Goal: Task Accomplishment & Management: Manage account settings

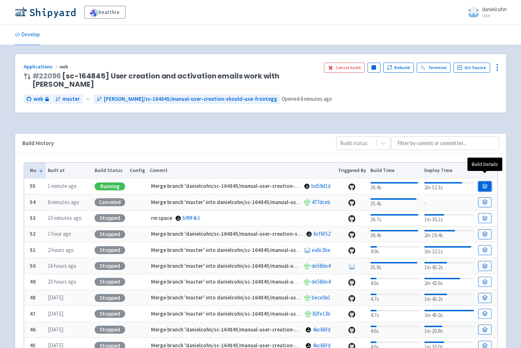
click at [483, 183] on icon at bounding box center [484, 185] width 5 height 5
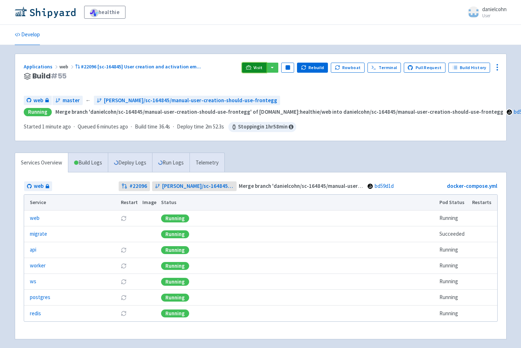
click at [259, 70] on span "Visit" at bounding box center [258, 68] width 9 height 6
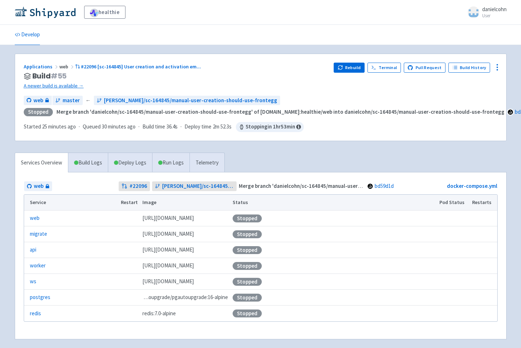
click at [119, 63] on div "Applications web #22096 [sc-164845] User creation and activation em ..." at bounding box center [176, 67] width 305 height 8
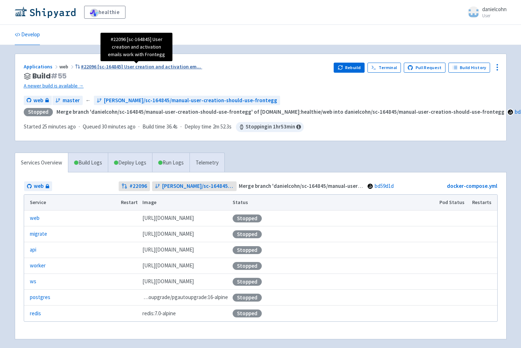
click at [127, 69] on span "#22096 [sc-164845] User creation and activation em ..." at bounding box center [141, 66] width 120 height 6
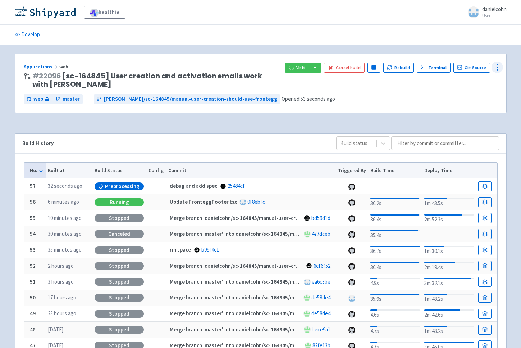
click at [499, 65] on icon at bounding box center [497, 67] width 9 height 9
click at [479, 80] on span "Configure" at bounding box center [471, 84] width 48 height 10
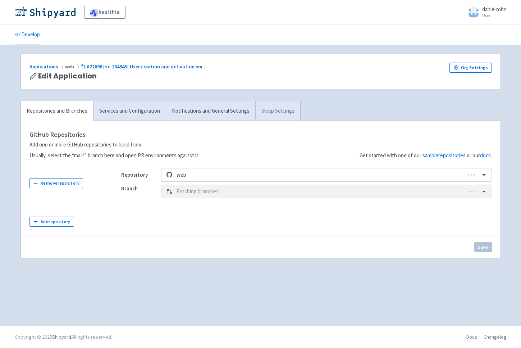
click at [287, 116] on link "Sleep Settings" at bounding box center [277, 111] width 45 height 20
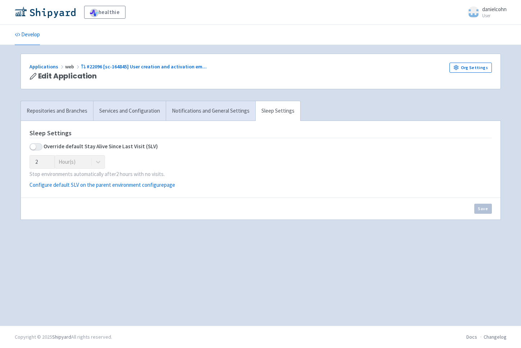
click at [39, 146] on span at bounding box center [35, 146] width 13 height 7
click at [34, 146] on input "checkbox" at bounding box center [31, 146] width 5 height 5
checkbox input "true"
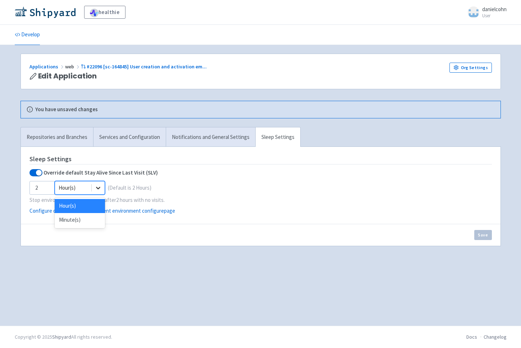
click at [96, 187] on icon at bounding box center [98, 188] width 4 height 3
click at [48, 187] on input "3" at bounding box center [41, 188] width 25 height 14
click at [48, 187] on input "4" at bounding box center [41, 188] width 25 height 14
click at [48, 187] on input "5" at bounding box center [41, 188] width 25 height 14
click at [47, 187] on input "8" at bounding box center [41, 188] width 25 height 14
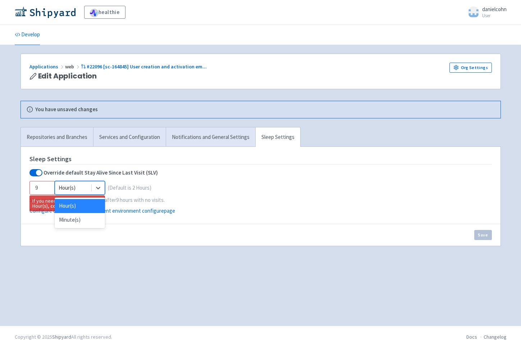
click at [47, 187] on input "9" at bounding box center [41, 188] width 25 height 14
click at [47, 187] on input "10" at bounding box center [41, 188] width 25 height 14
click at [47, 187] on input "11" at bounding box center [41, 188] width 25 height 14
type input "12"
click at [47, 187] on input "12" at bounding box center [41, 188] width 25 height 14
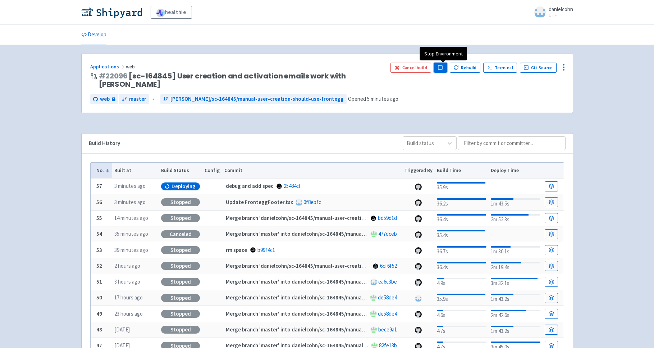
click at [443, 71] on button "Pause" at bounding box center [440, 68] width 13 height 10
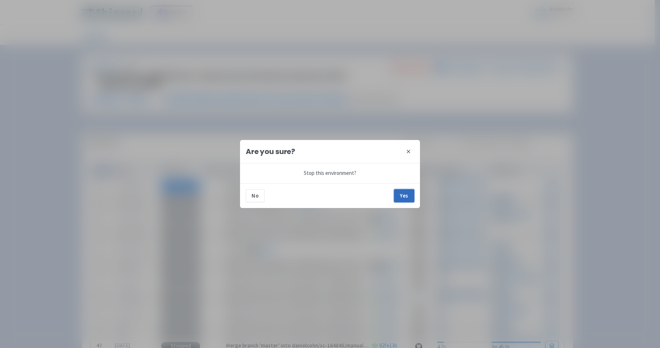
click at [407, 195] on button "Yes" at bounding box center [404, 195] width 20 height 13
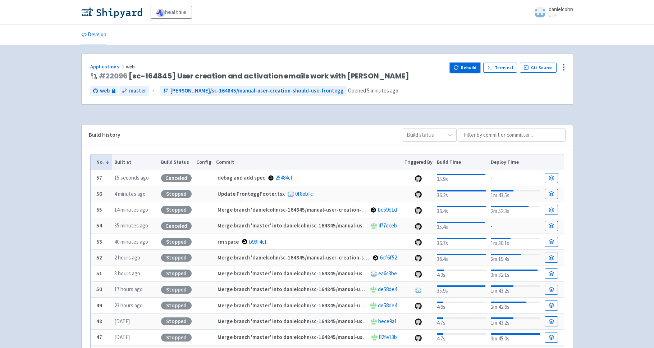
click at [474, 68] on button "Rebuild" at bounding box center [465, 68] width 31 height 10
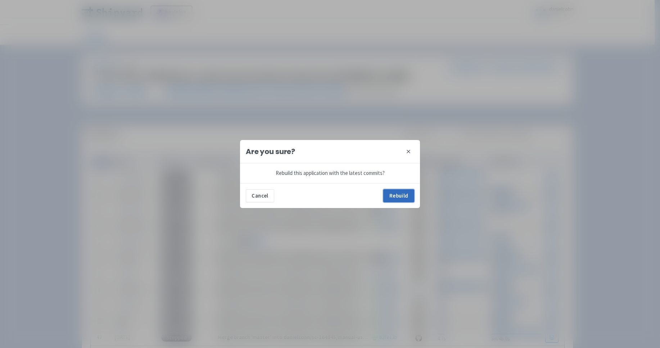
click at [399, 194] on button "Rebuild" at bounding box center [398, 195] width 31 height 13
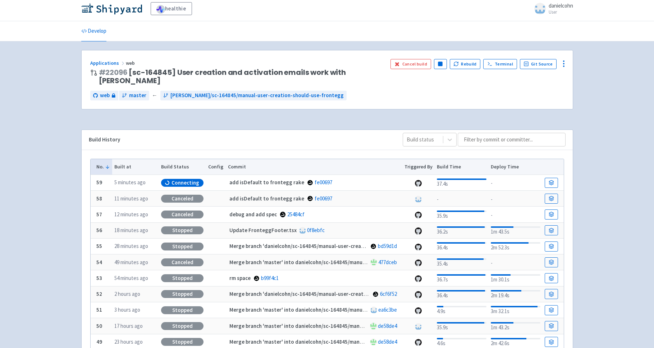
scroll to position [6, 0]
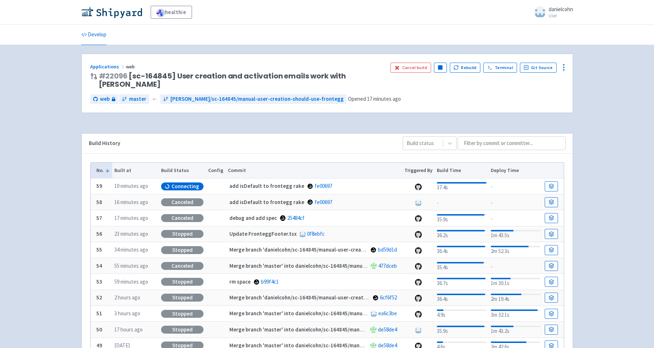
drag, startPoint x: 551, startPoint y: 28, endPoint x: 586, endPoint y: 3, distance: 43.5
click at [553, 27] on ul "Develop" at bounding box center [327, 35] width 501 height 20
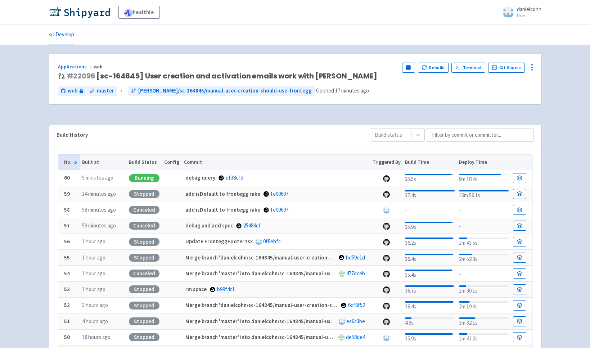
click at [314, 120] on div "Applications web # 22096 [sc-164845] User creation and activation emails work w…" at bounding box center [295, 250] width 492 height 392
